Goal: Book appointment/travel/reservation

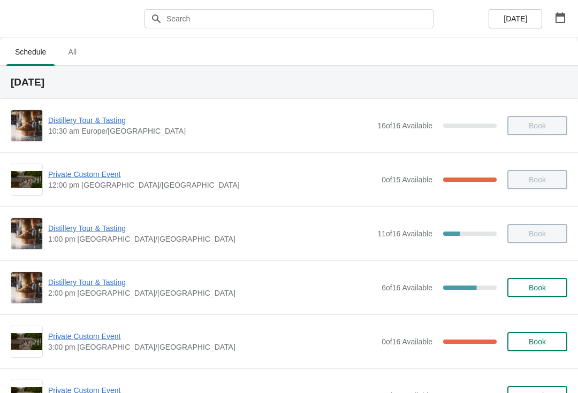
click at [561, 24] on button "button" at bounding box center [560, 17] width 19 height 19
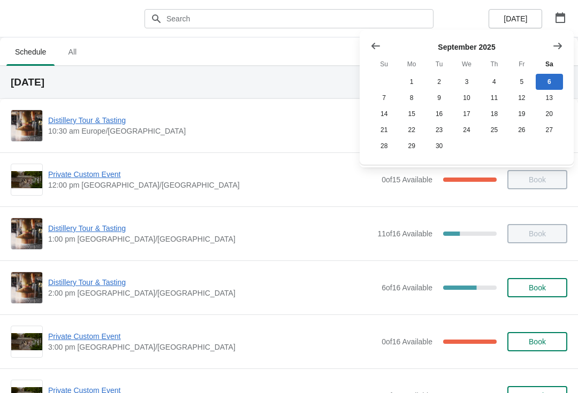
click at [492, 132] on button "25" at bounding box center [494, 130] width 27 height 16
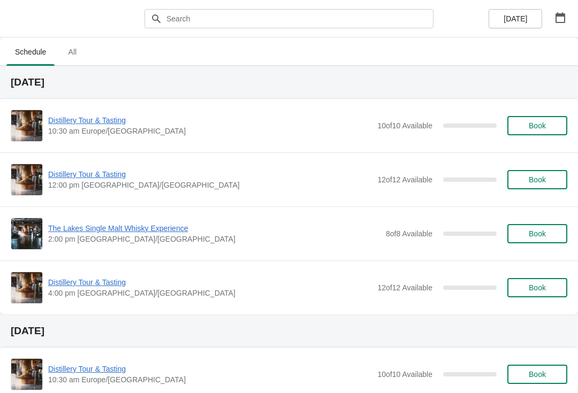
click at [557, 15] on icon "button" at bounding box center [561, 17] width 10 height 11
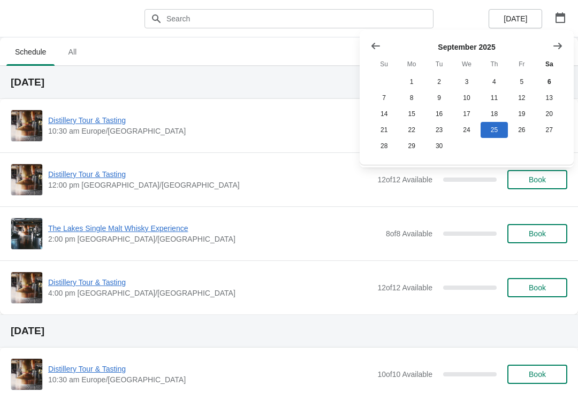
click at [416, 112] on button "15" at bounding box center [411, 114] width 27 height 16
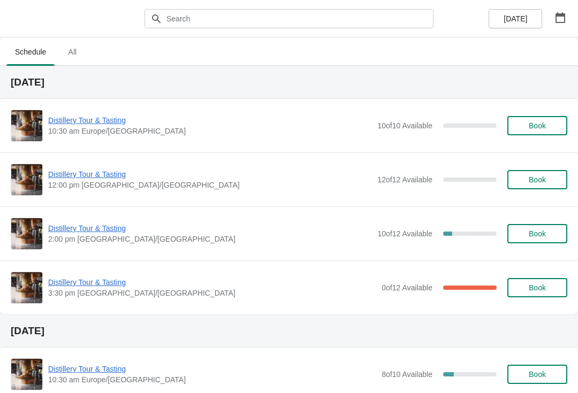
click at [115, 296] on span "3:30 pm [GEOGRAPHIC_DATA]/[GEOGRAPHIC_DATA]" at bounding box center [212, 293] width 328 height 11
click at [79, 283] on span "Distillery Tour & Tasting" at bounding box center [212, 282] width 328 height 11
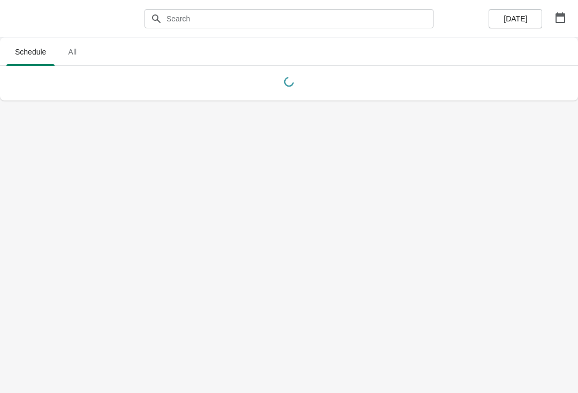
click at [556, 21] on icon "button" at bounding box center [561, 17] width 10 height 11
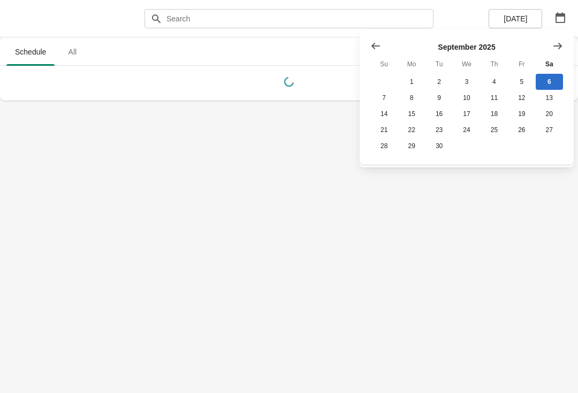
click at [553, 134] on button "27" at bounding box center [549, 130] width 27 height 16
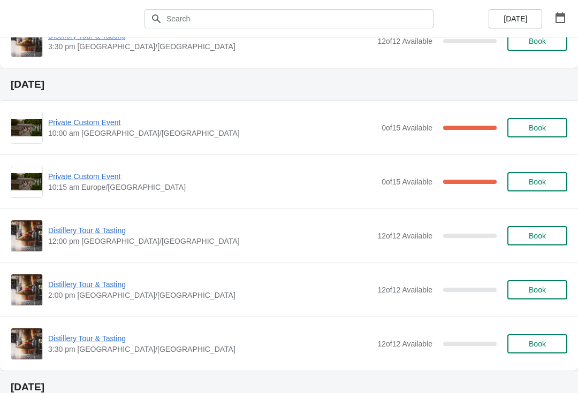
scroll to position [1069, 0]
click at [561, 14] on icon "button" at bounding box center [561, 17] width 10 height 11
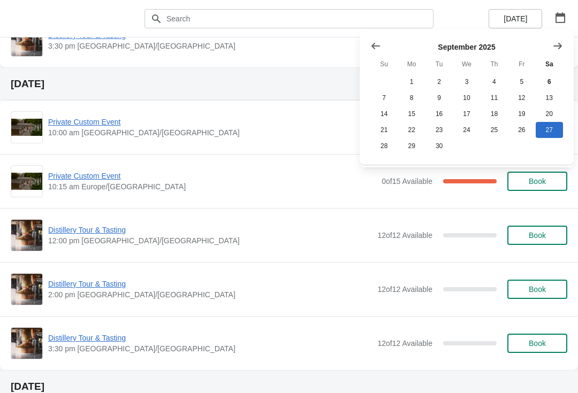
click at [549, 79] on button "6" at bounding box center [549, 82] width 27 height 16
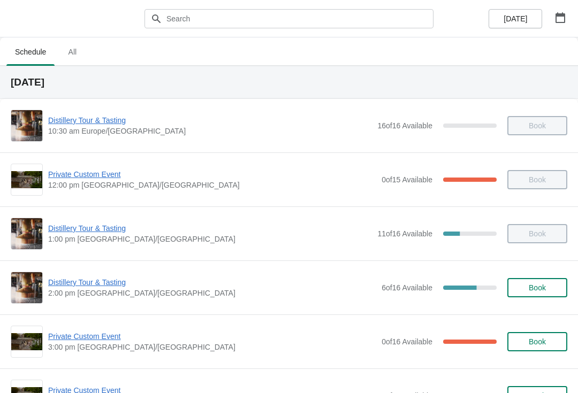
scroll to position [0, 0]
click at [555, 16] on icon "button" at bounding box center [560, 17] width 11 height 11
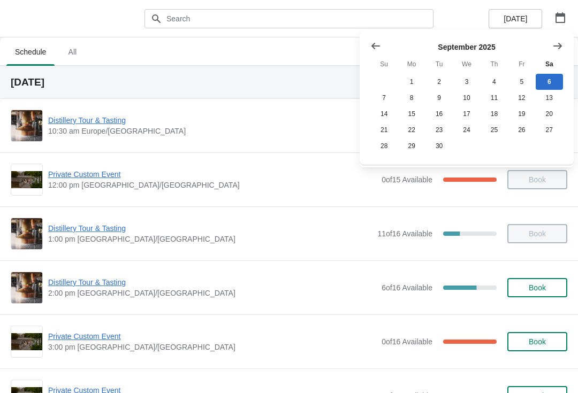
click at [370, 50] on button "Show previous month, August 2025" at bounding box center [375, 45] width 19 height 19
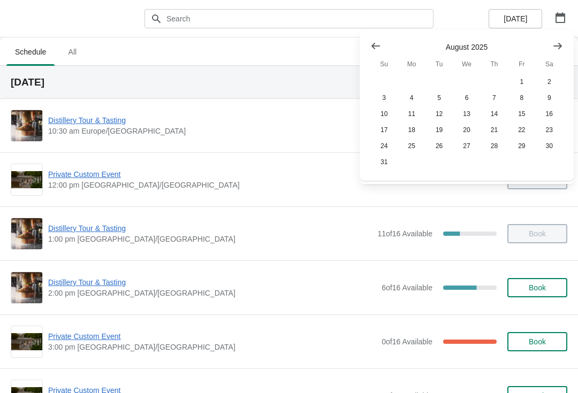
click at [418, 146] on button "25" at bounding box center [411, 146] width 27 height 16
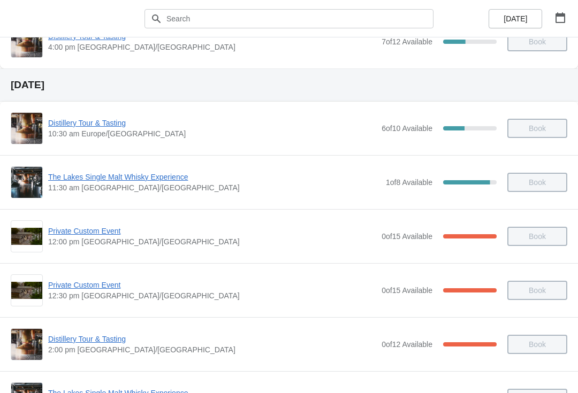
scroll to position [1606, 0]
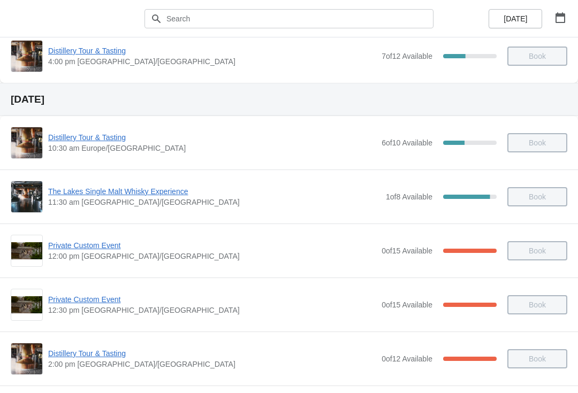
click at [558, 19] on icon "button" at bounding box center [560, 17] width 11 height 11
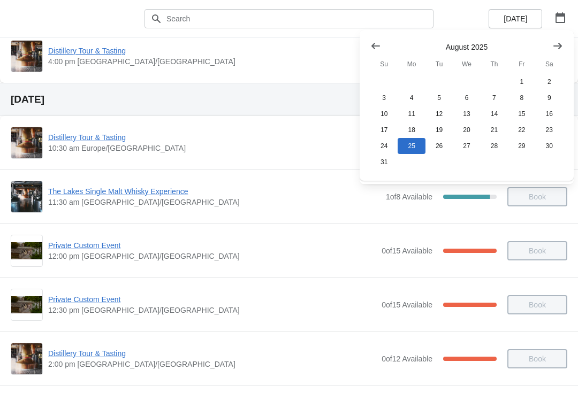
click at [552, 38] on button "Show next month, September 2025" at bounding box center [557, 45] width 19 height 19
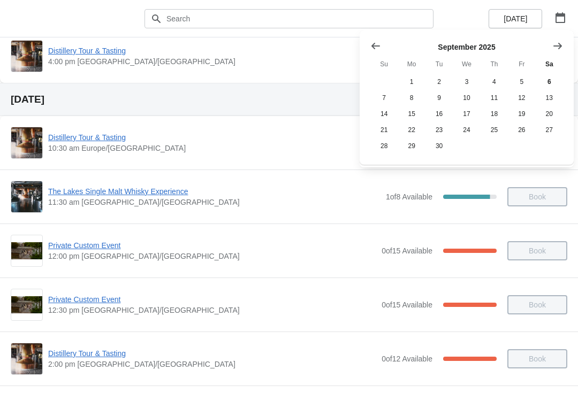
click at [462, 97] on button "10" at bounding box center [466, 98] width 27 height 16
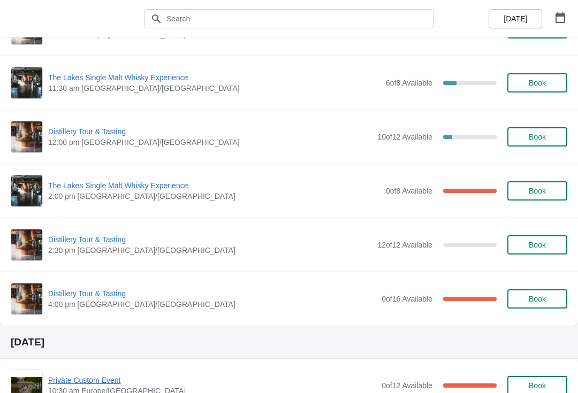
scroll to position [96, 0]
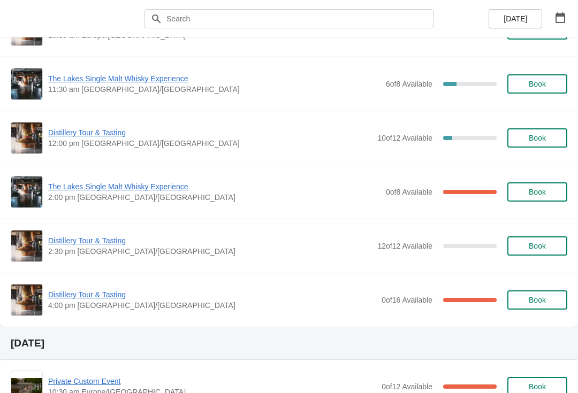
click at [84, 295] on span "Distillery Tour & Tasting" at bounding box center [212, 295] width 328 height 11
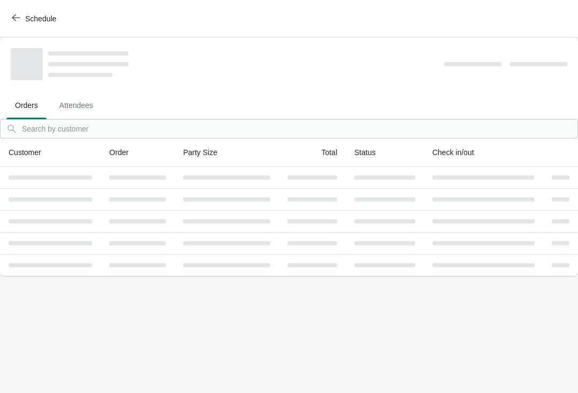
scroll to position [0, 0]
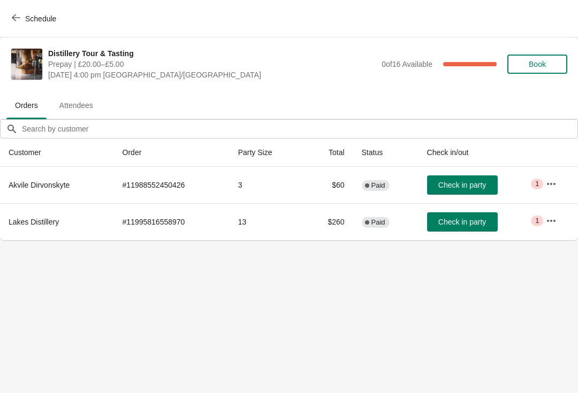
click at [556, 230] on button "button" at bounding box center [551, 220] width 19 height 19
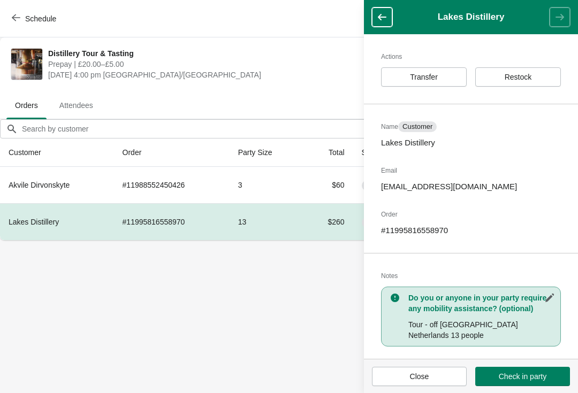
click at [20, 15] on span "Schedule" at bounding box center [35, 18] width 42 height 10
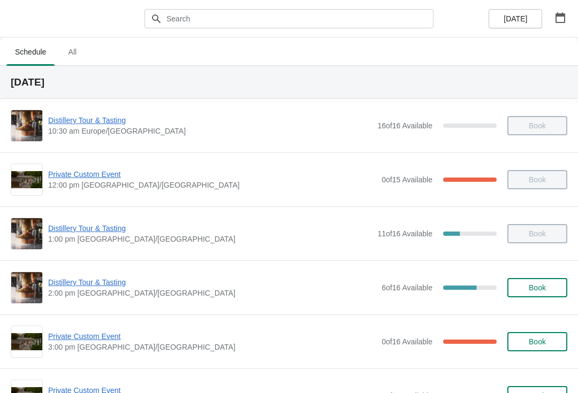
click at [560, 20] on icon "button" at bounding box center [560, 17] width 11 height 11
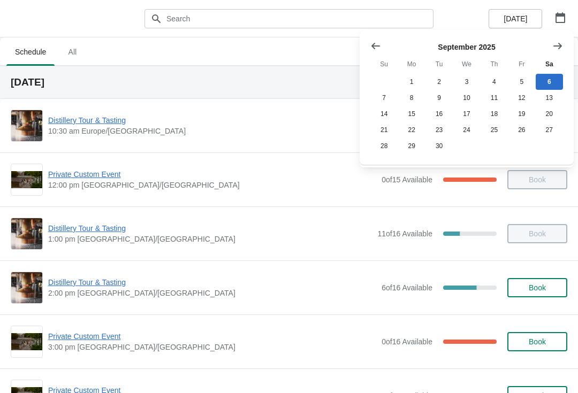
click at [552, 44] on button "Show next month, October 2025" at bounding box center [557, 45] width 19 height 19
click at [552, 100] on button "11" at bounding box center [549, 98] width 27 height 16
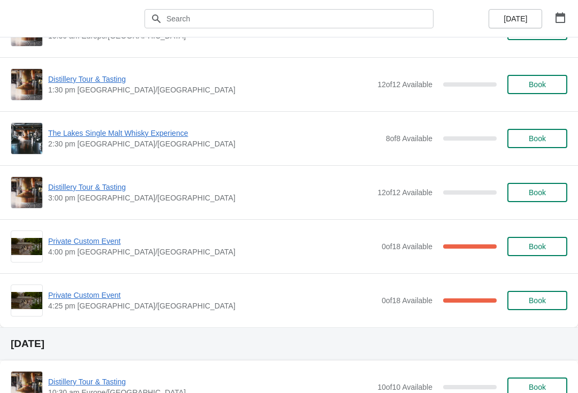
scroll to position [93, 0]
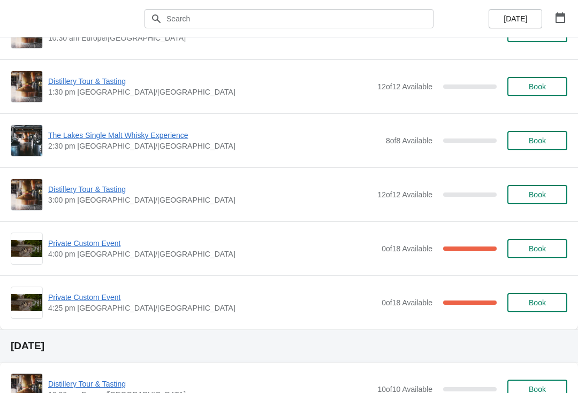
click at [560, 11] on button "button" at bounding box center [560, 17] width 19 height 19
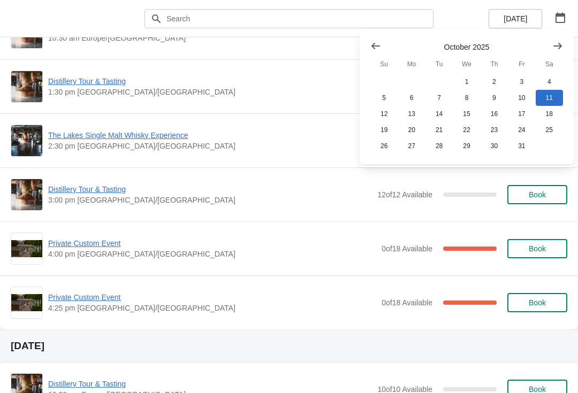
click at [547, 82] on button "4" at bounding box center [549, 82] width 27 height 16
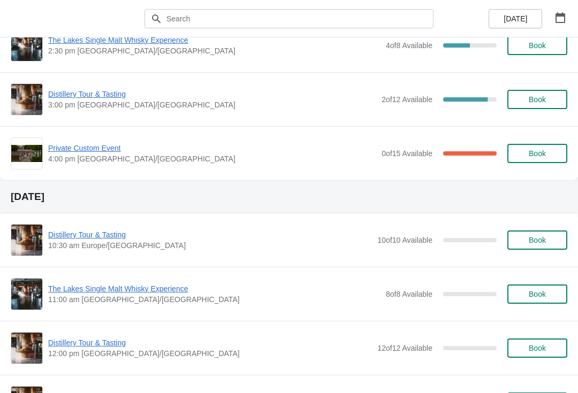
scroll to position [190, 0]
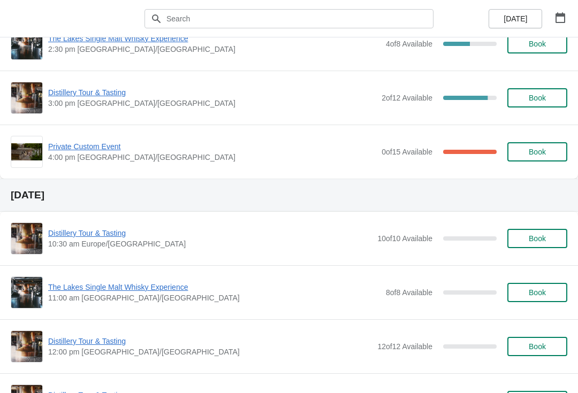
click at [560, 27] on button "button" at bounding box center [560, 17] width 19 height 19
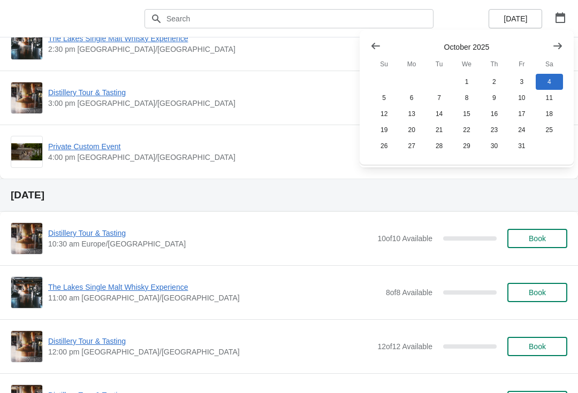
click at [440, 110] on button "14" at bounding box center [439, 114] width 27 height 16
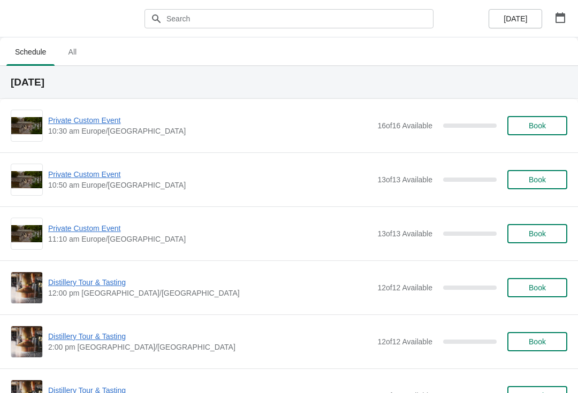
scroll to position [0, 0]
click at [102, 116] on span "Private Custom Event" at bounding box center [210, 120] width 324 height 11
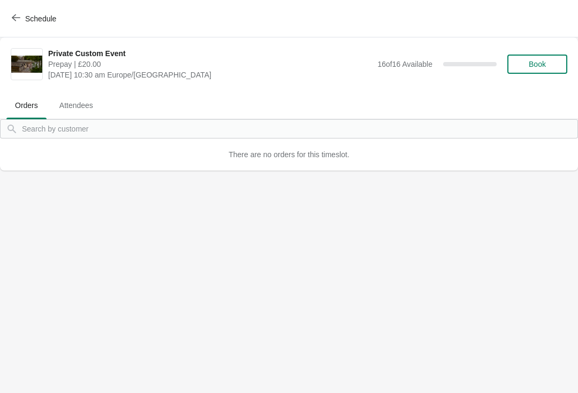
click at [535, 73] on button "Book" at bounding box center [537, 64] width 60 height 19
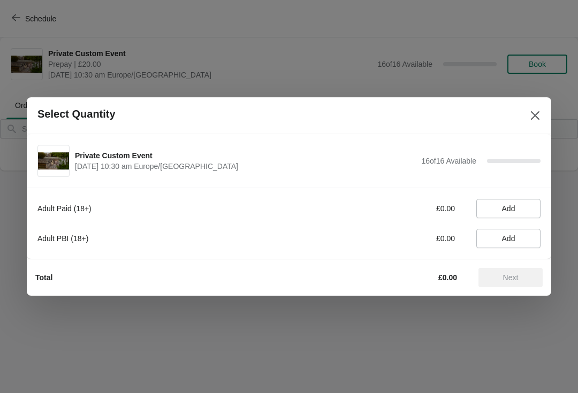
click at [510, 244] on button "Add" at bounding box center [508, 238] width 64 height 19
click at [528, 239] on icon at bounding box center [527, 239] width 4 height 4
click at [523, 238] on icon at bounding box center [526, 238] width 11 height 11
click at [526, 239] on icon at bounding box center [526, 238] width 11 height 11
click at [524, 237] on icon at bounding box center [526, 238] width 11 height 11
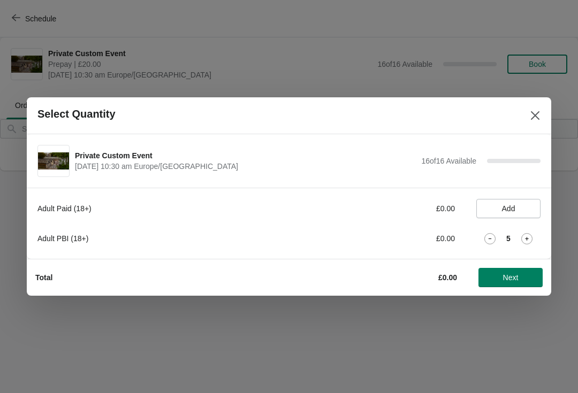
click at [526, 236] on icon at bounding box center [526, 238] width 11 height 11
click at [524, 237] on icon at bounding box center [526, 238] width 11 height 11
click at [530, 236] on icon at bounding box center [526, 238] width 11 height 11
click at [529, 238] on icon at bounding box center [526, 238] width 11 height 11
click at [531, 237] on icon at bounding box center [526, 238] width 11 height 11
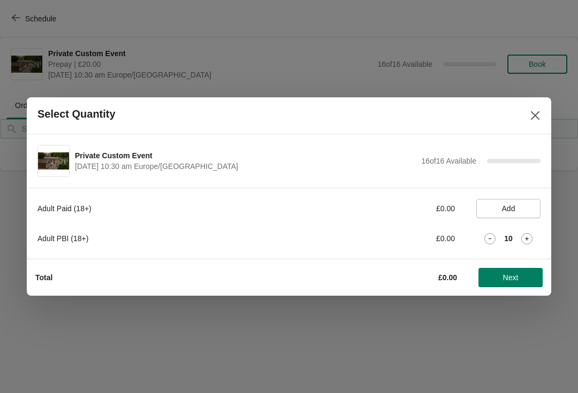
click at [531, 236] on icon at bounding box center [526, 238] width 11 height 11
click at [522, 238] on icon at bounding box center [526, 238] width 11 height 11
click at [525, 238] on icon at bounding box center [526, 238] width 11 height 11
click at [525, 237] on icon at bounding box center [526, 238] width 11 height 11
click at [515, 271] on button "Next" at bounding box center [511, 277] width 64 height 19
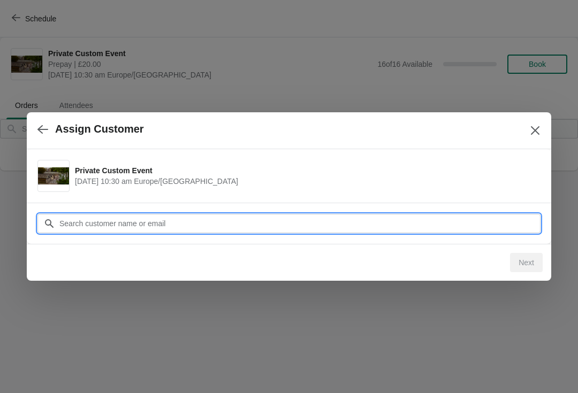
click at [204, 217] on input "Customer" at bounding box center [300, 223] width 482 height 19
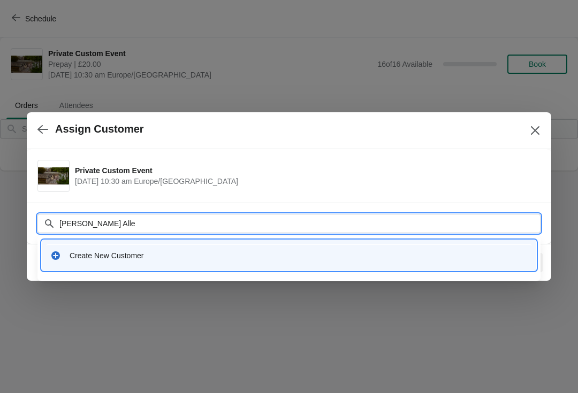
type input "Norman Allen"
click at [88, 244] on div "Create New Customer" at bounding box center [289, 255] width 495 height 31
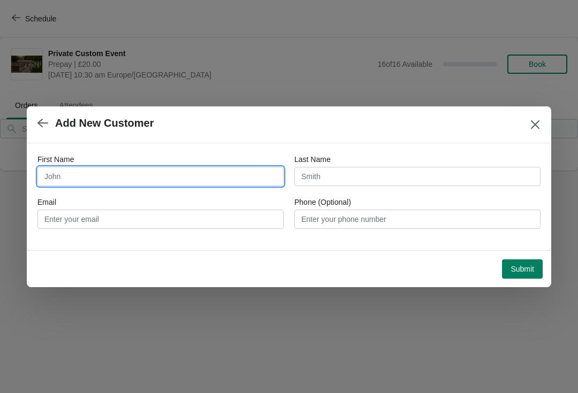
click at [57, 168] on input "First Name" at bounding box center [160, 176] width 246 height 19
type input "Normal"
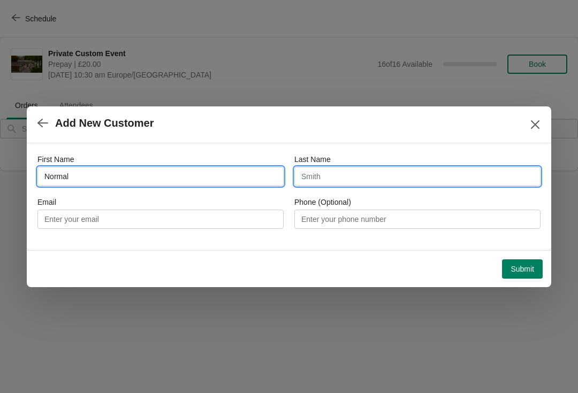
click at [389, 173] on input "Last Name" at bounding box center [417, 176] width 246 height 19
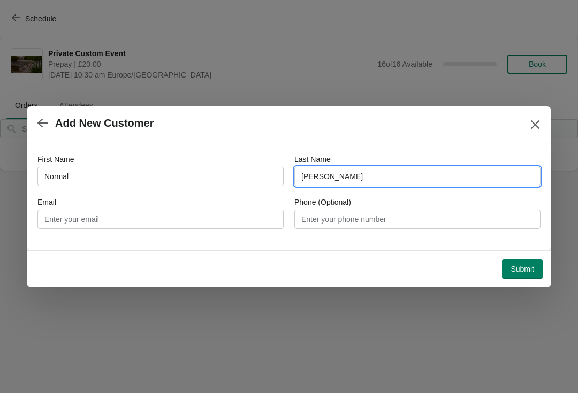
type input "Allen"
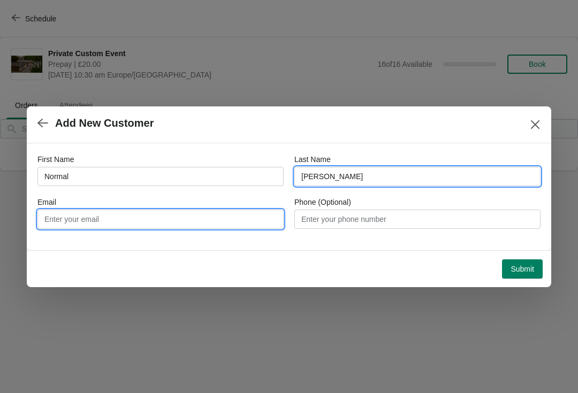
click at [165, 222] on input "Email" at bounding box center [160, 219] width 246 height 19
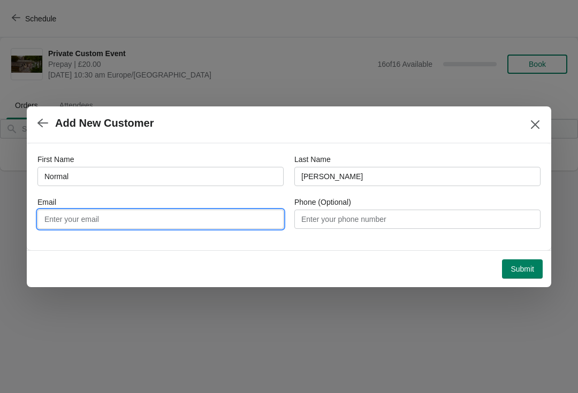
click at [49, 122] on button "button" at bounding box center [42, 123] width 19 height 21
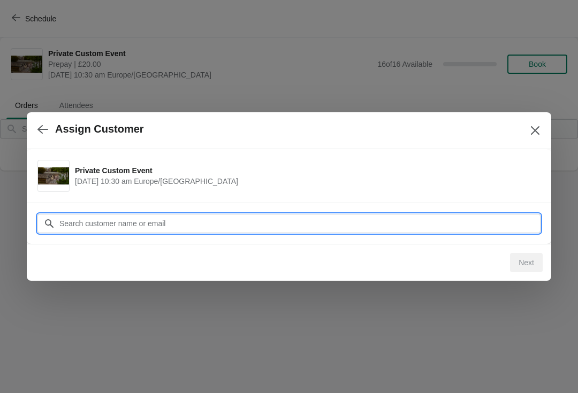
click at [229, 216] on input "Customer" at bounding box center [300, 223] width 482 height 19
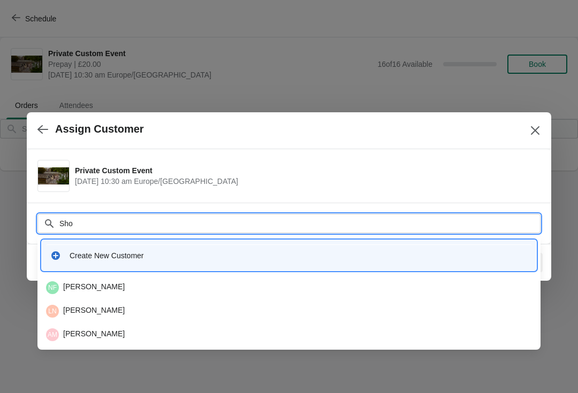
type input "Shop"
click at [226, 282] on div "LD Lakes Distillery" at bounding box center [289, 288] width 486 height 13
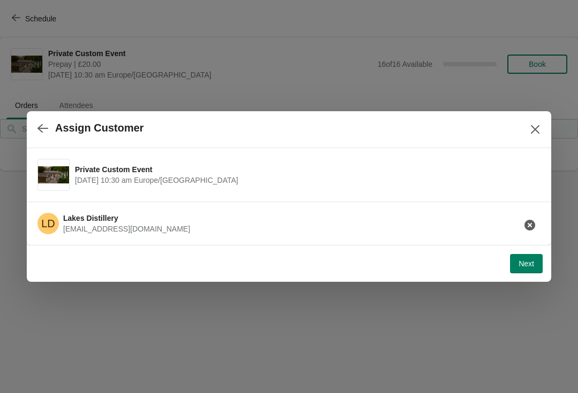
click at [534, 260] on button "Next" at bounding box center [526, 263] width 33 height 19
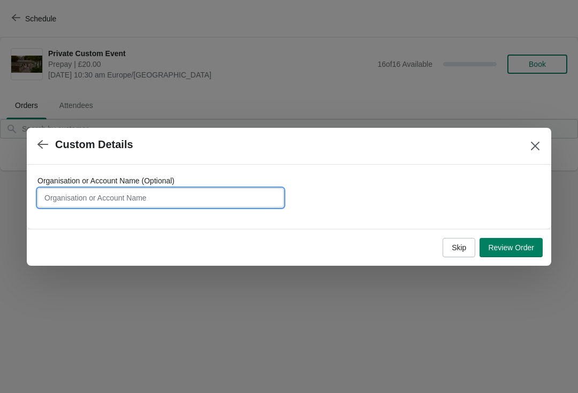
click at [231, 188] on input "Organisation or Account Name (Optional)" at bounding box center [160, 197] width 246 height 19
type input "Norman Allen"
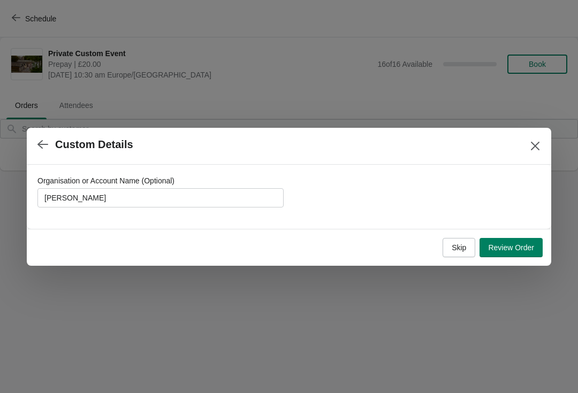
click at [511, 244] on span "Review Order" at bounding box center [511, 248] width 46 height 9
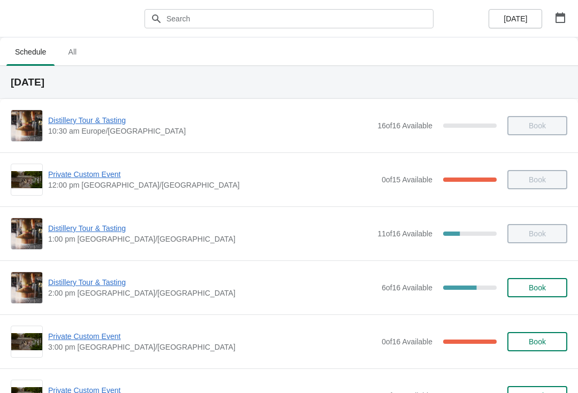
click at [559, 17] on icon "button" at bounding box center [560, 17] width 11 height 11
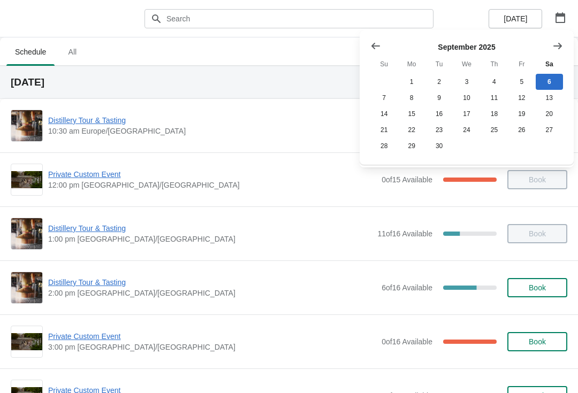
click at [558, 47] on icon "Show next month, October 2025" at bounding box center [557, 46] width 11 height 11
click at [438, 111] on button "14" at bounding box center [439, 114] width 27 height 16
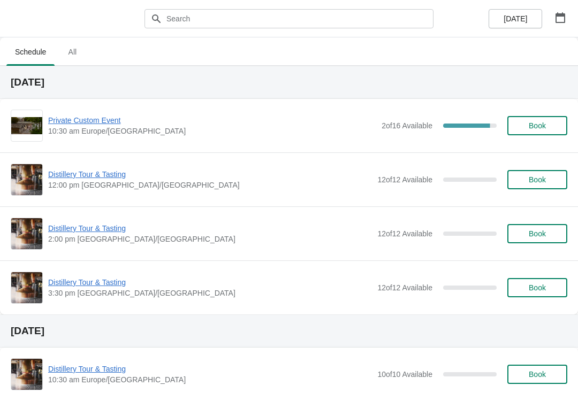
click at [558, 11] on button "button" at bounding box center [560, 17] width 19 height 19
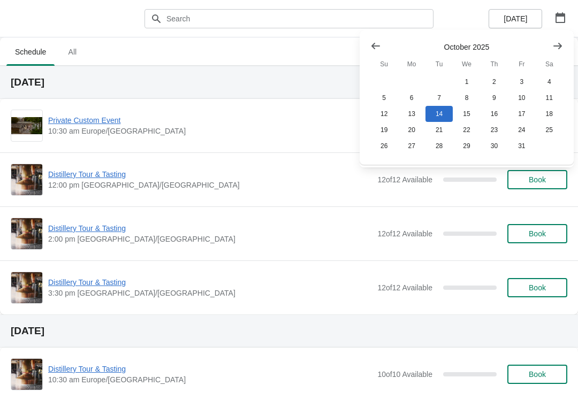
click at [560, 44] on icon "Show next month, November 2025" at bounding box center [557, 46] width 11 height 11
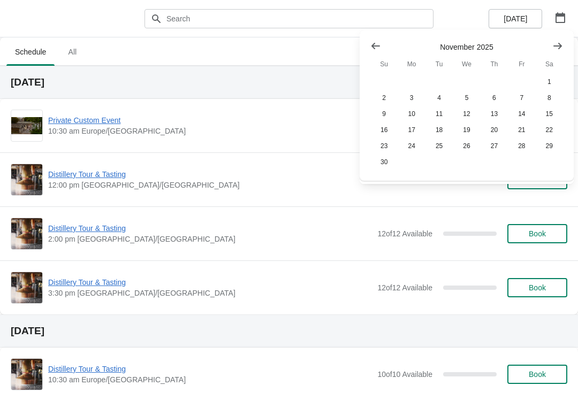
click at [548, 86] on button "1" at bounding box center [549, 82] width 27 height 16
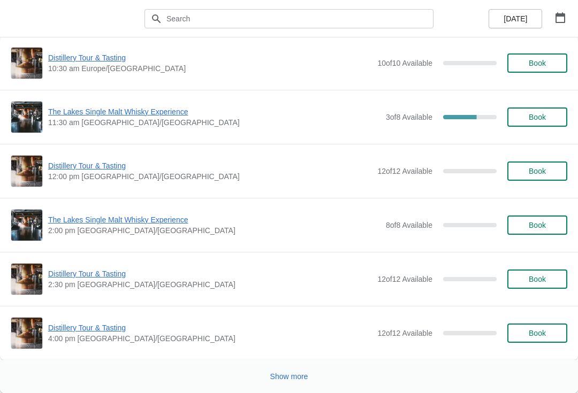
scroll to position [2292, 0]
click at [293, 374] on span "Show more" at bounding box center [289, 377] width 38 height 9
click at [566, 15] on button "button" at bounding box center [560, 17] width 19 height 19
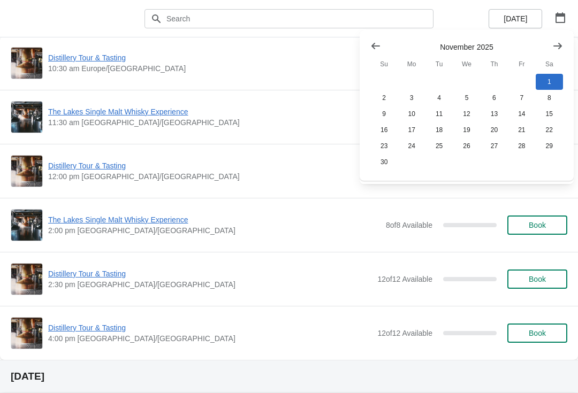
click at [553, 132] on button "22" at bounding box center [549, 130] width 27 height 16
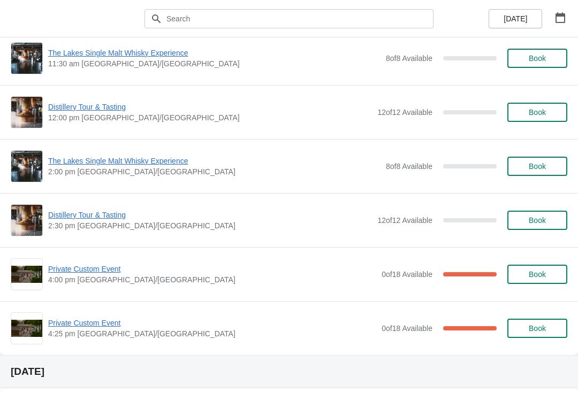
scroll to position [169, 0]
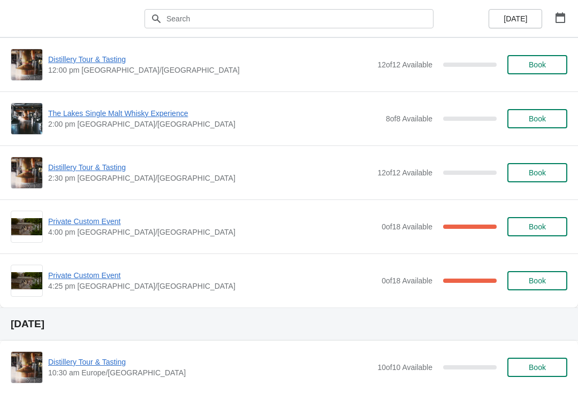
click at [559, 9] on button "button" at bounding box center [560, 17] width 19 height 19
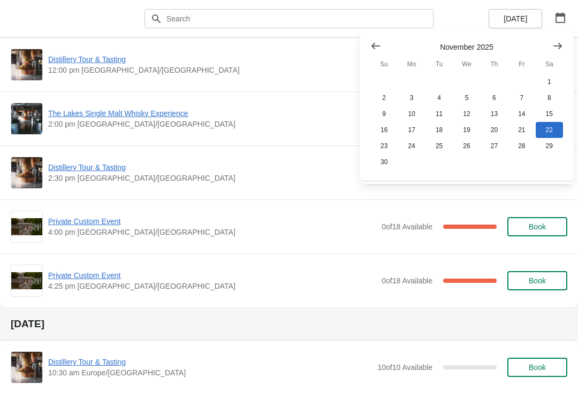
click at [552, 43] on button "Show next month, December 2025" at bounding box center [557, 45] width 19 height 19
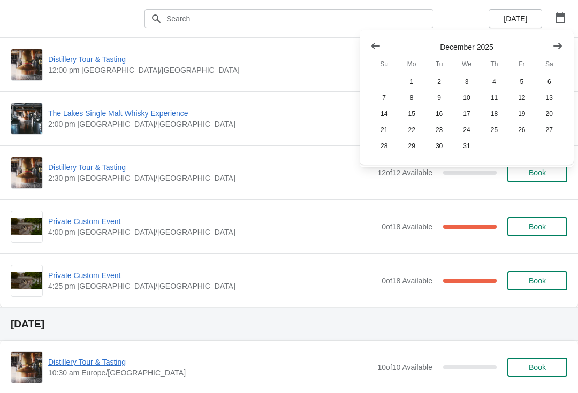
click at [522, 85] on button "5" at bounding box center [521, 82] width 27 height 16
